Goal: Information Seeking & Learning: Find specific fact

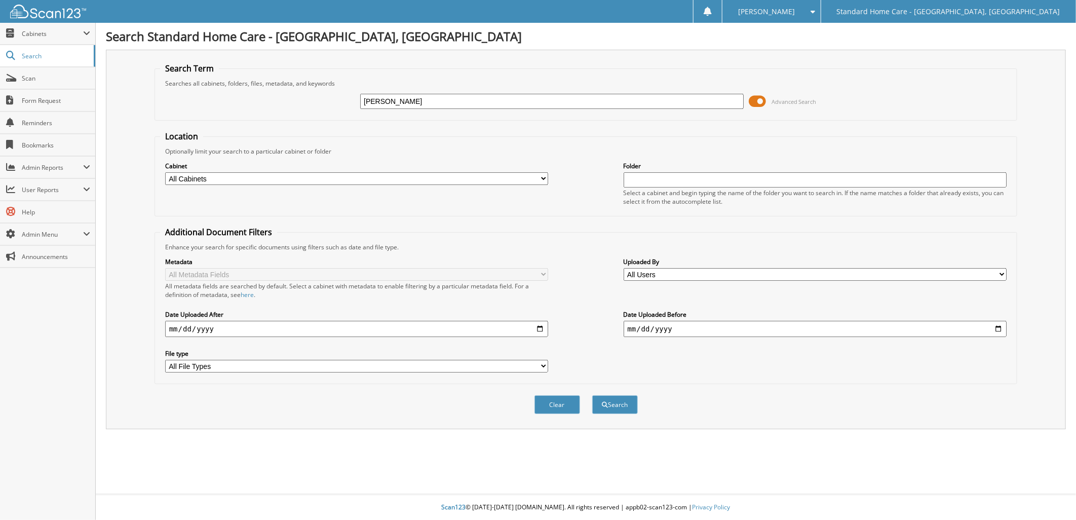
type input "[PERSON_NAME]"
click at [592, 395] on button "Search" at bounding box center [615, 404] width 46 height 19
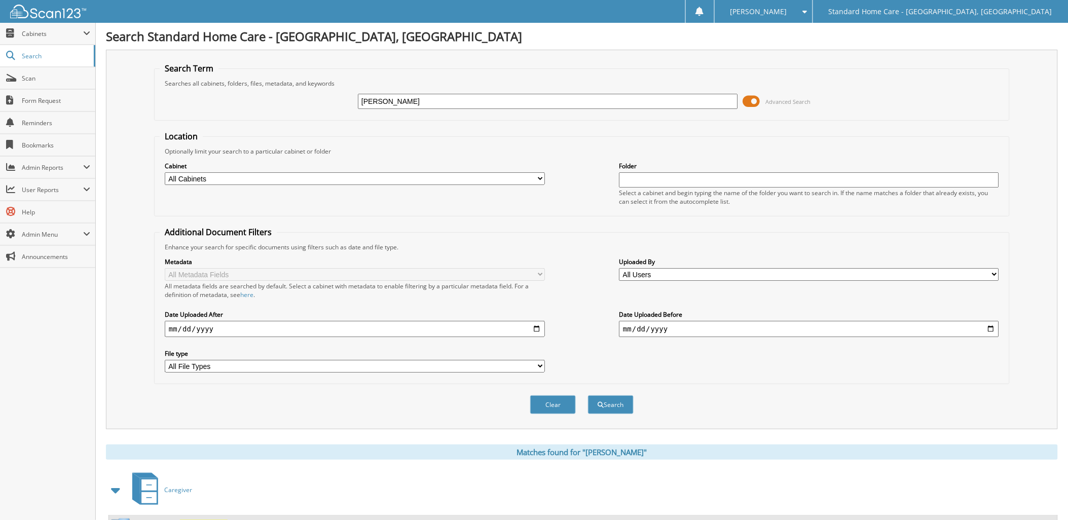
click at [472, 94] on input "[PERSON_NAME]" at bounding box center [548, 101] width 380 height 15
type input "[PERSON_NAME]"
click at [588, 395] on button "Search" at bounding box center [611, 404] width 46 height 19
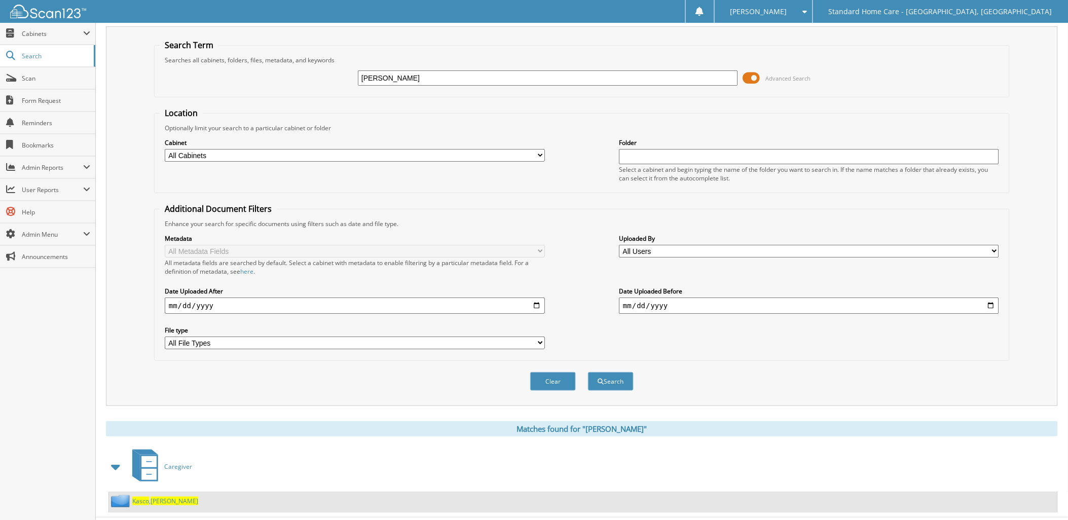
scroll to position [36, 0]
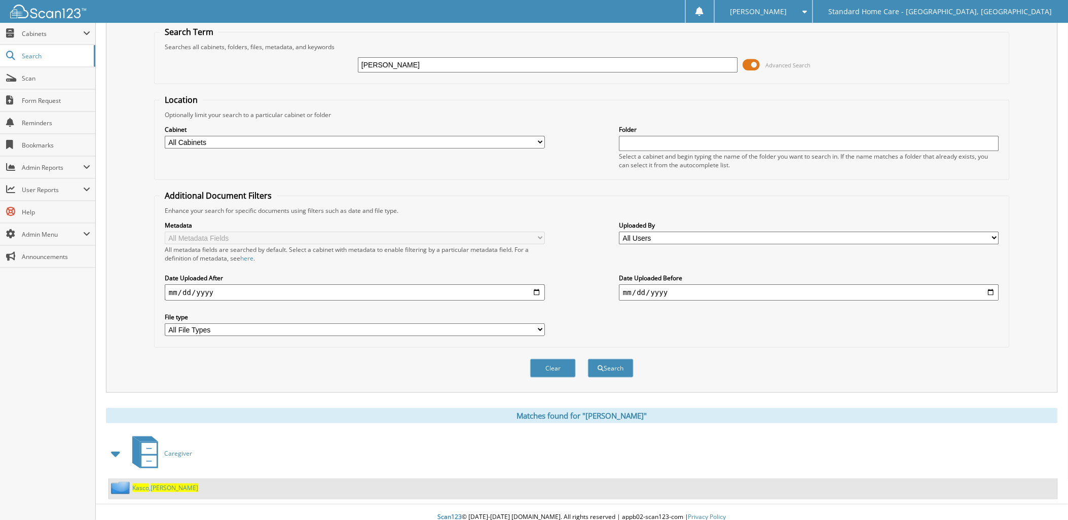
click at [143, 483] on span "Kasco" at bounding box center [140, 487] width 17 height 9
